Goal: Entertainment & Leisure: Consume media (video, audio)

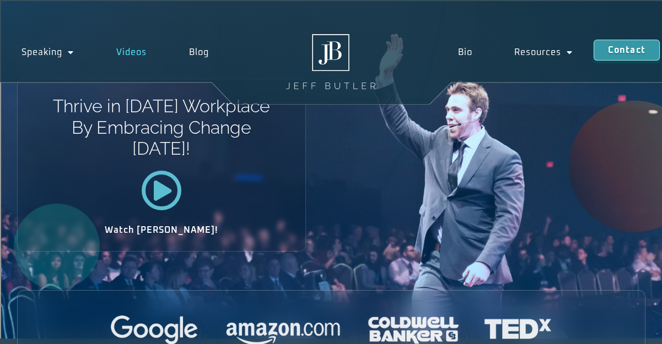
click at [137, 52] on link "Videos" at bounding box center [131, 52] width 73 height 25
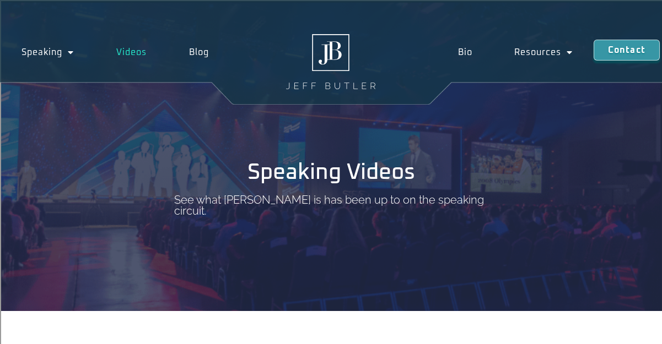
click at [137, 52] on link "Videos" at bounding box center [131, 52] width 73 height 25
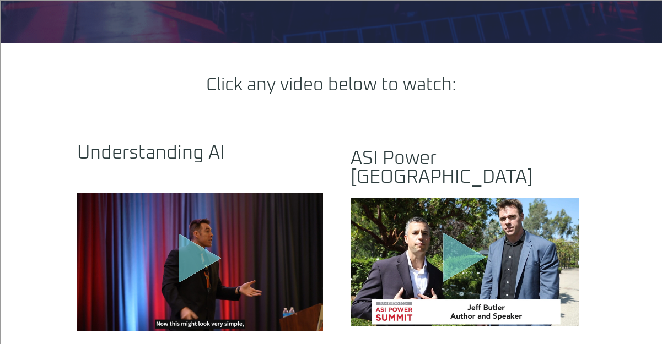
scroll to position [328, 0]
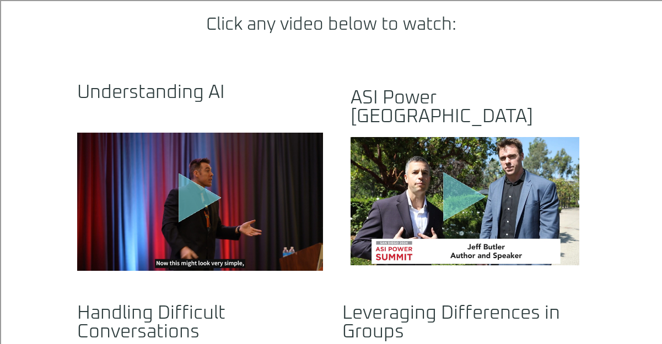
click at [191, 188] on icon "Play Video" at bounding box center [200, 198] width 43 height 50
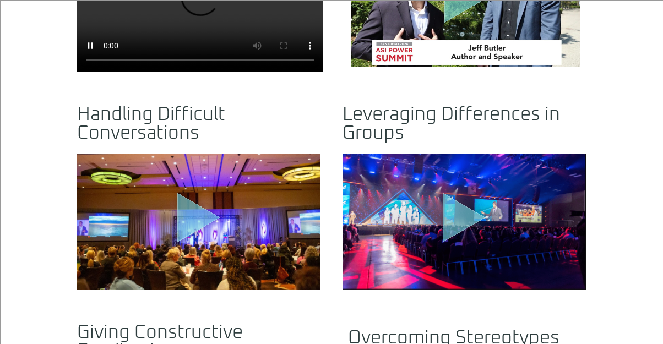
scroll to position [560, 0]
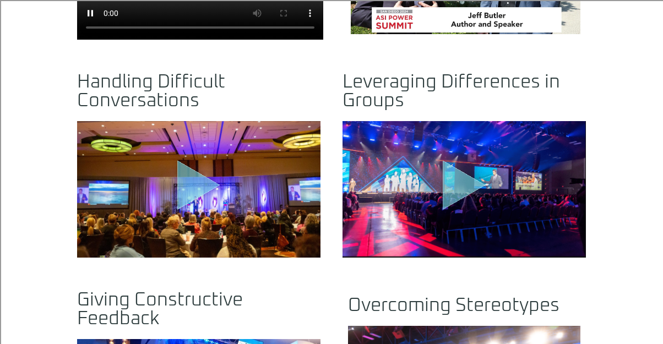
click at [191, 167] on icon "Play Video" at bounding box center [198, 185] width 43 height 50
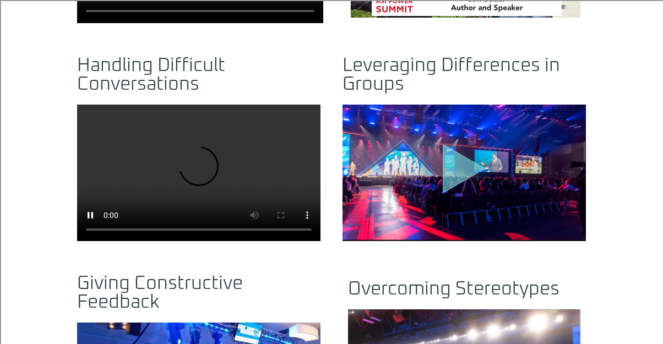
scroll to position [570, 0]
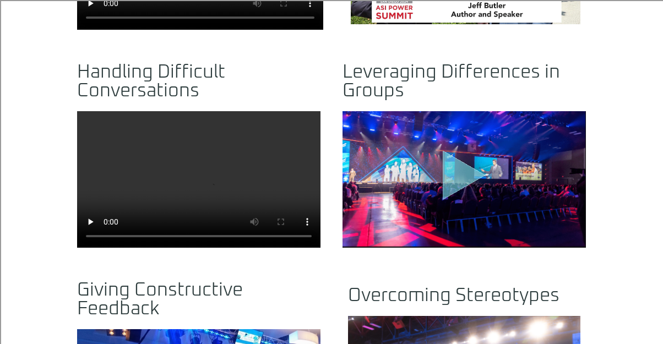
click at [441, 153] on icon ".st0{fill:#FFF;fill-opacity:.39}.st1{fill:#5ADCE8;fill-opacity:.6}.st2{fill:non…" at bounding box center [464, 177] width 55 height 55
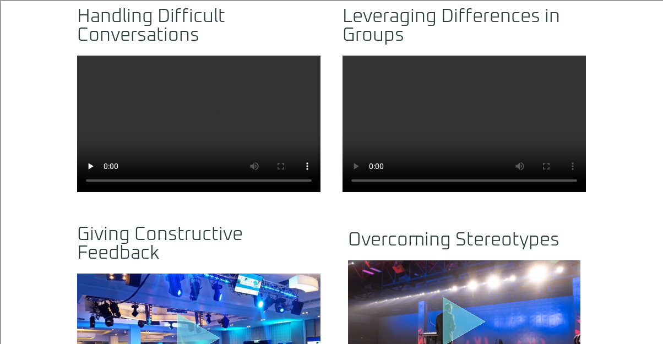
scroll to position [623, 0]
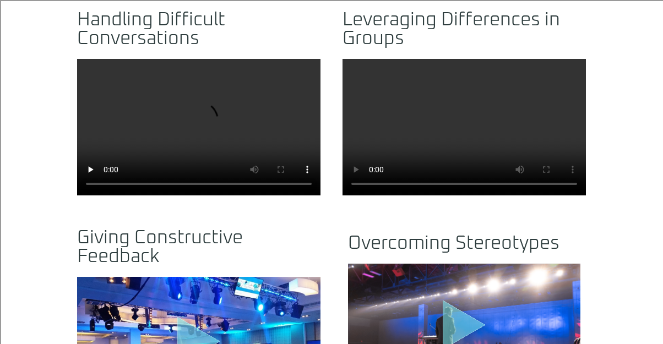
click at [439, 131] on video at bounding box center [465, 127] width 244 height 137
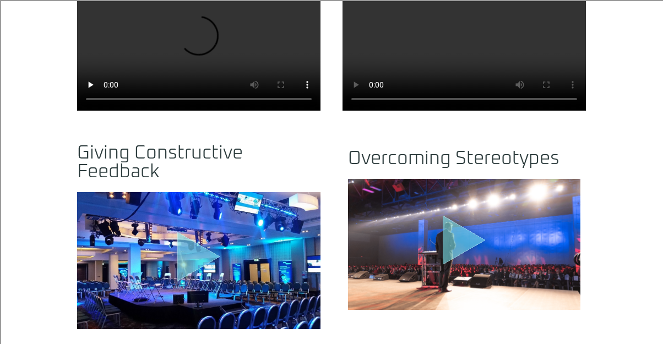
scroll to position [770, 0]
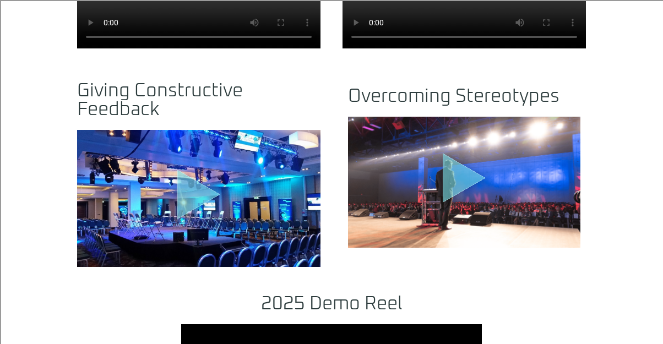
click at [223, 206] on div ".st0{fill:#FFF;fill-opacity:.39}.st1{fill:#5ADCE8;fill-opacity:.6}.st2{fill:non…" at bounding box center [198, 198] width 55 height 59
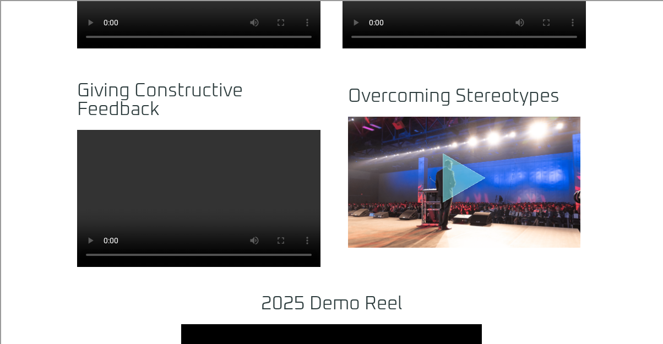
click at [192, 170] on video at bounding box center [199, 198] width 244 height 137
click at [456, 165] on icon "Play Video about motivational speaker dallas" at bounding box center [464, 178] width 43 height 50
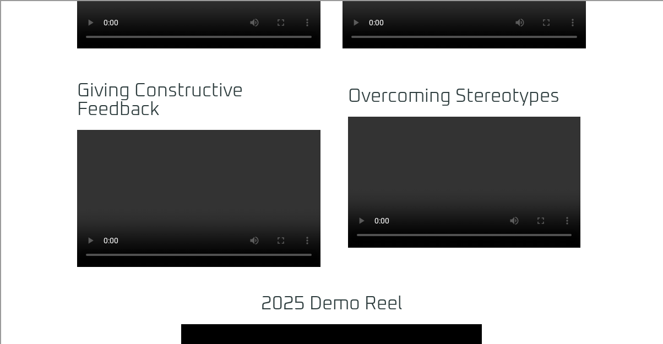
click at [394, 165] on video at bounding box center [464, 182] width 233 height 131
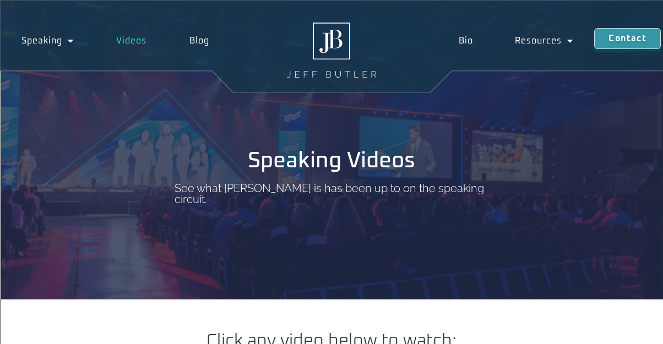
scroll to position [0, 0]
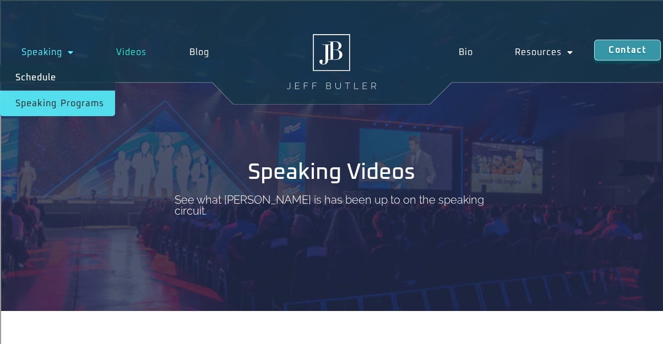
click at [50, 103] on link "Speaking Programs" at bounding box center [57, 103] width 115 height 25
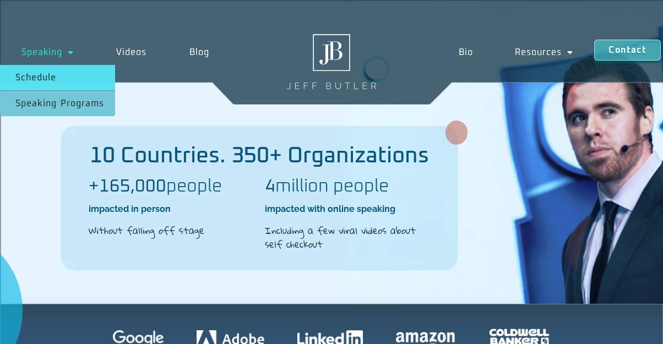
click at [66, 77] on link "Schedule" at bounding box center [57, 77] width 115 height 25
